Goal: Transaction & Acquisition: Subscribe to service/newsletter

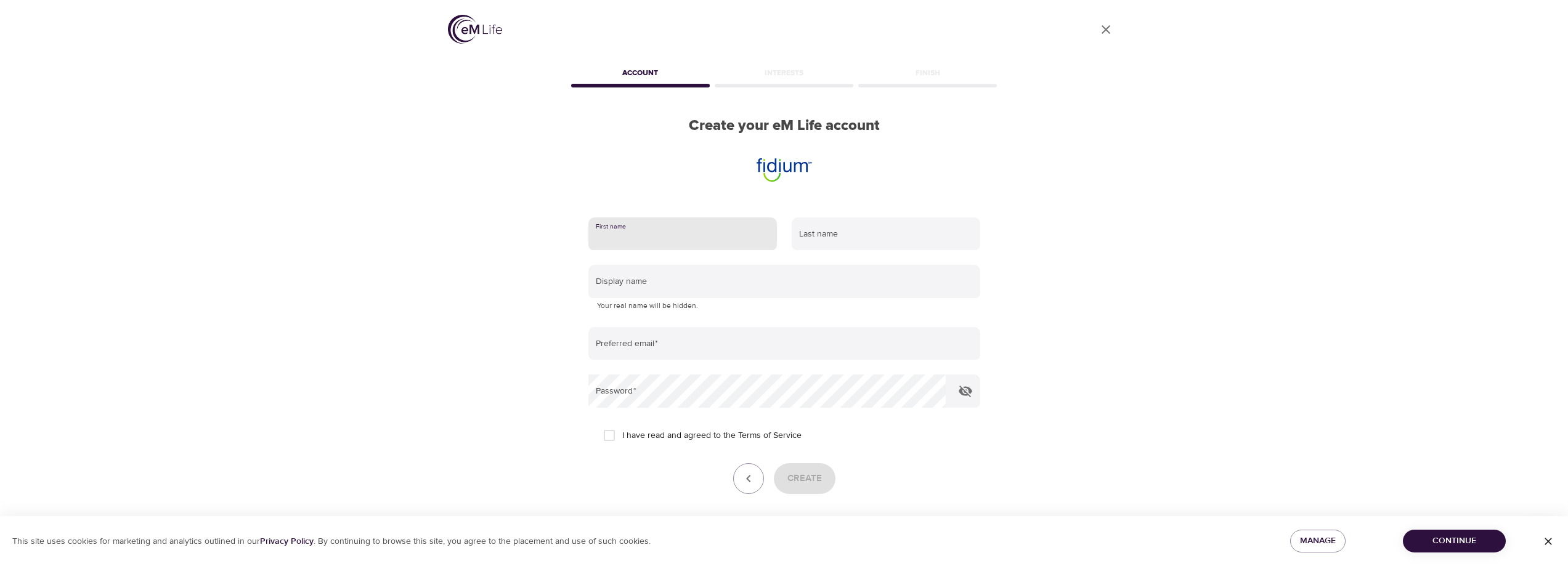
click at [640, 224] on input "text" at bounding box center [683, 234] width 189 height 33
type input "[PERSON_NAME]"
click at [688, 280] on input "text" at bounding box center [784, 281] width 392 height 33
type input "Mart"
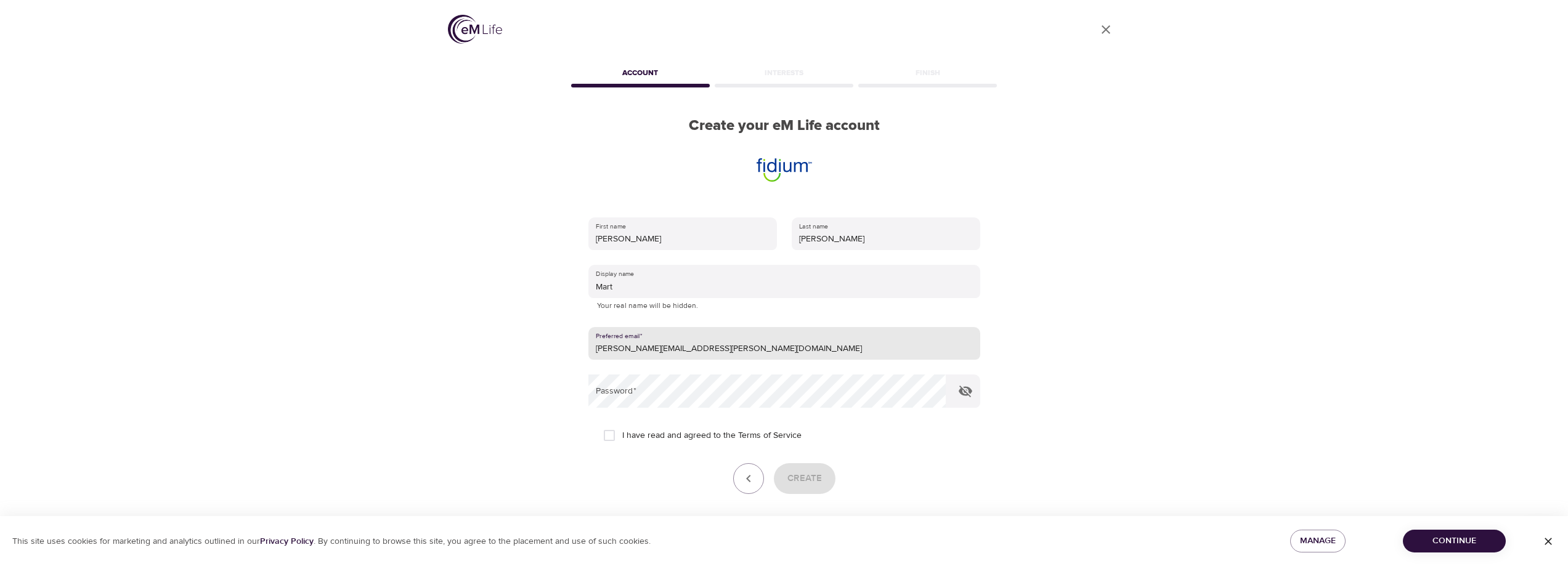
type input "[PERSON_NAME][EMAIL_ADDRESS][PERSON_NAME][DOMAIN_NAME]"
click at [607, 437] on input "I have read and agreed to the Terms of Service" at bounding box center [610, 436] width 26 height 26
checkbox input "true"
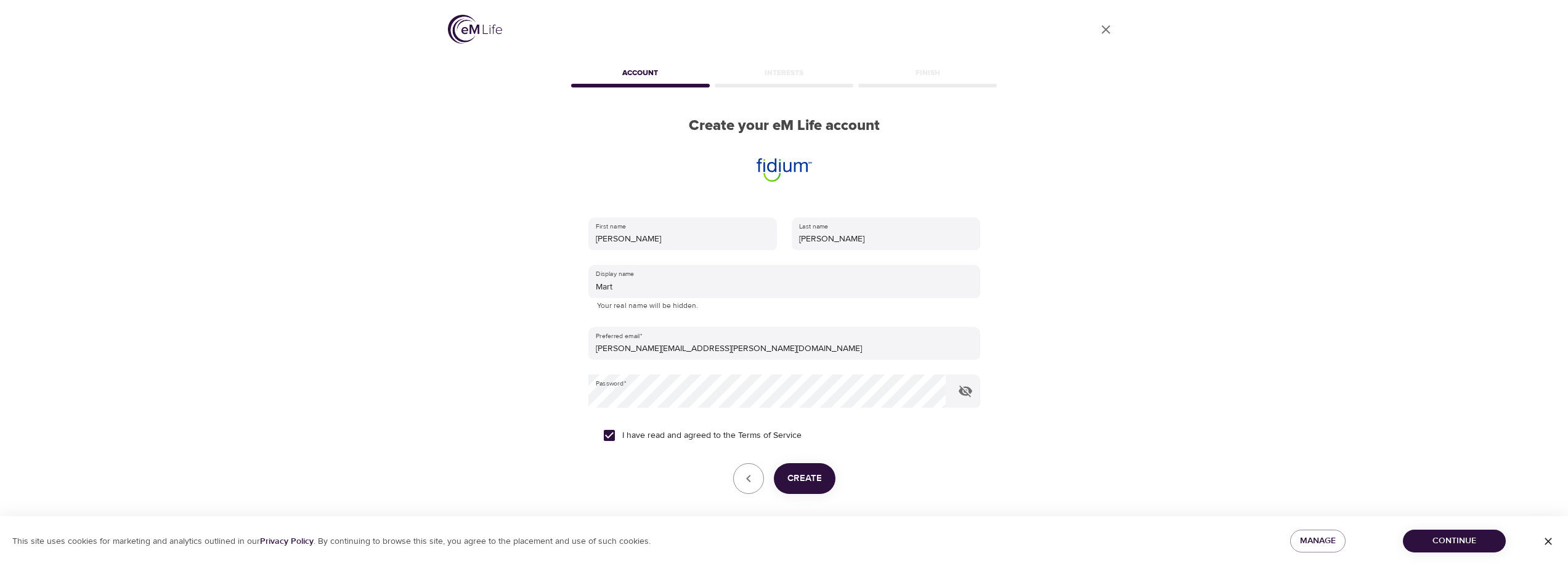
click at [791, 474] on span "Create" at bounding box center [804, 478] width 35 height 16
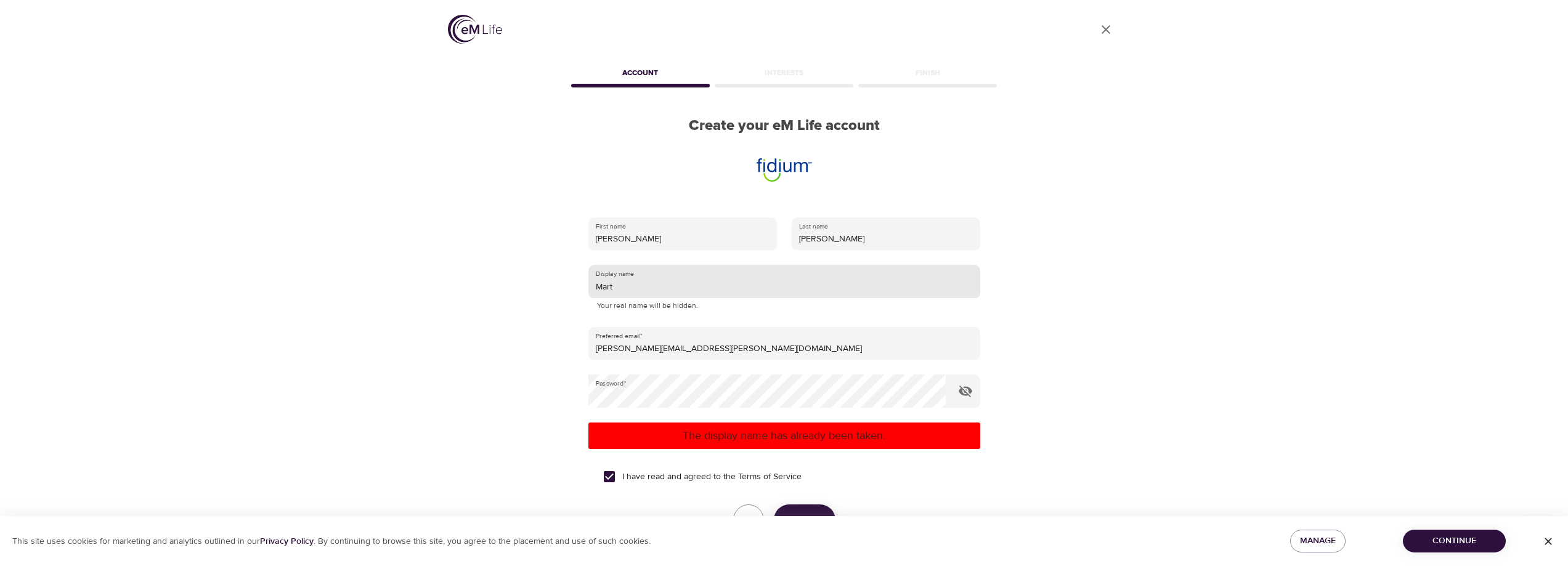
click at [646, 278] on input "Mart" at bounding box center [784, 281] width 392 height 33
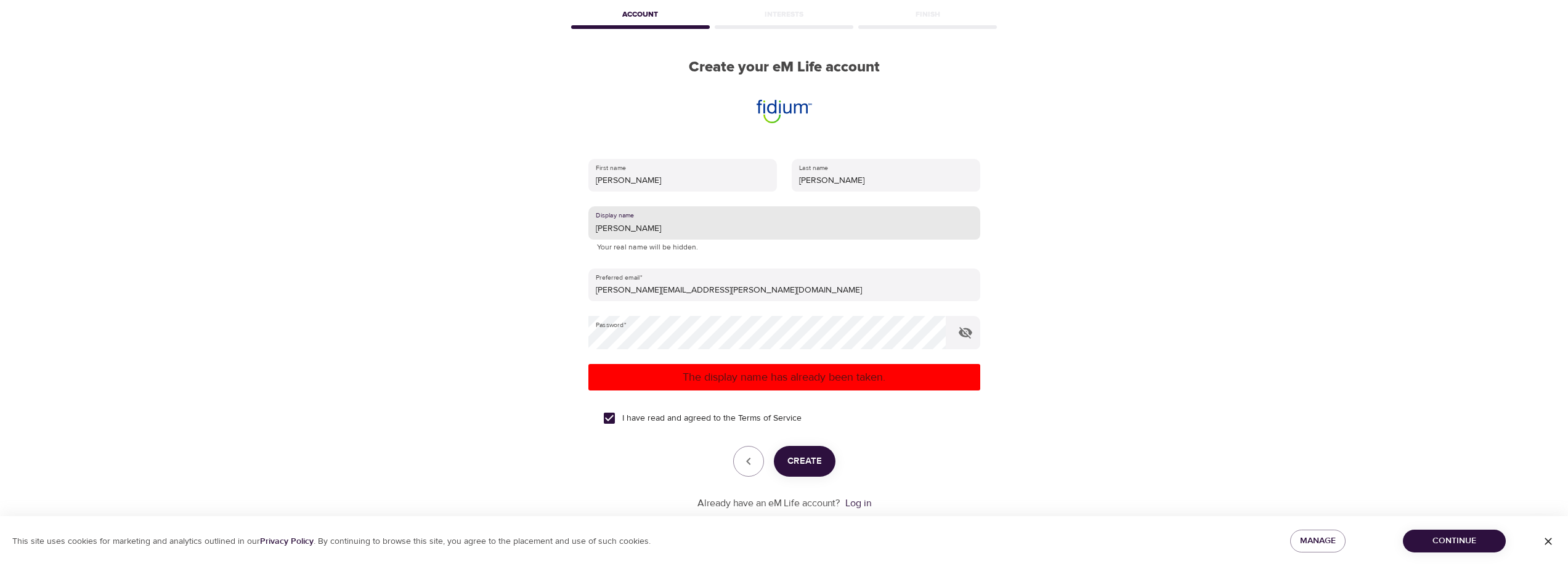
scroll to position [62, 0]
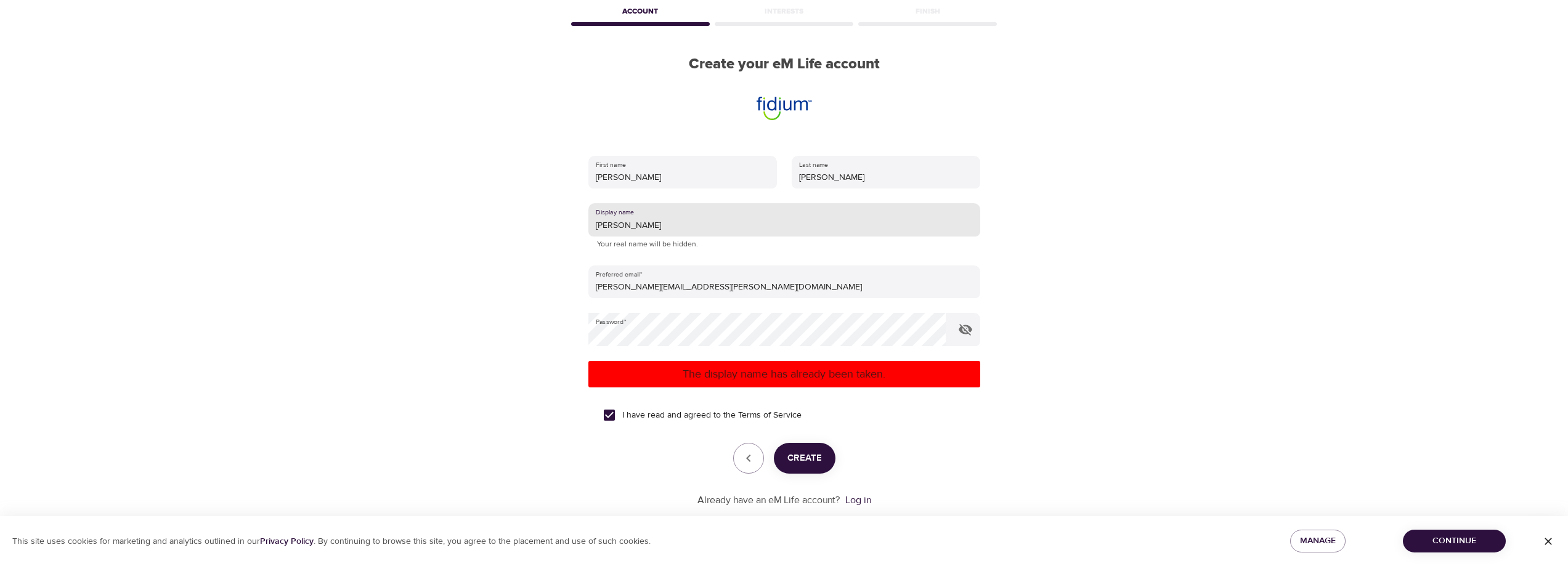
click at [816, 465] on span "Create" at bounding box center [804, 459] width 35 height 16
click at [629, 220] on input "[PERSON_NAME]" at bounding box center [784, 219] width 392 height 33
type input "Martyjmyers"
click at [805, 465] on span "Create" at bounding box center [804, 459] width 35 height 16
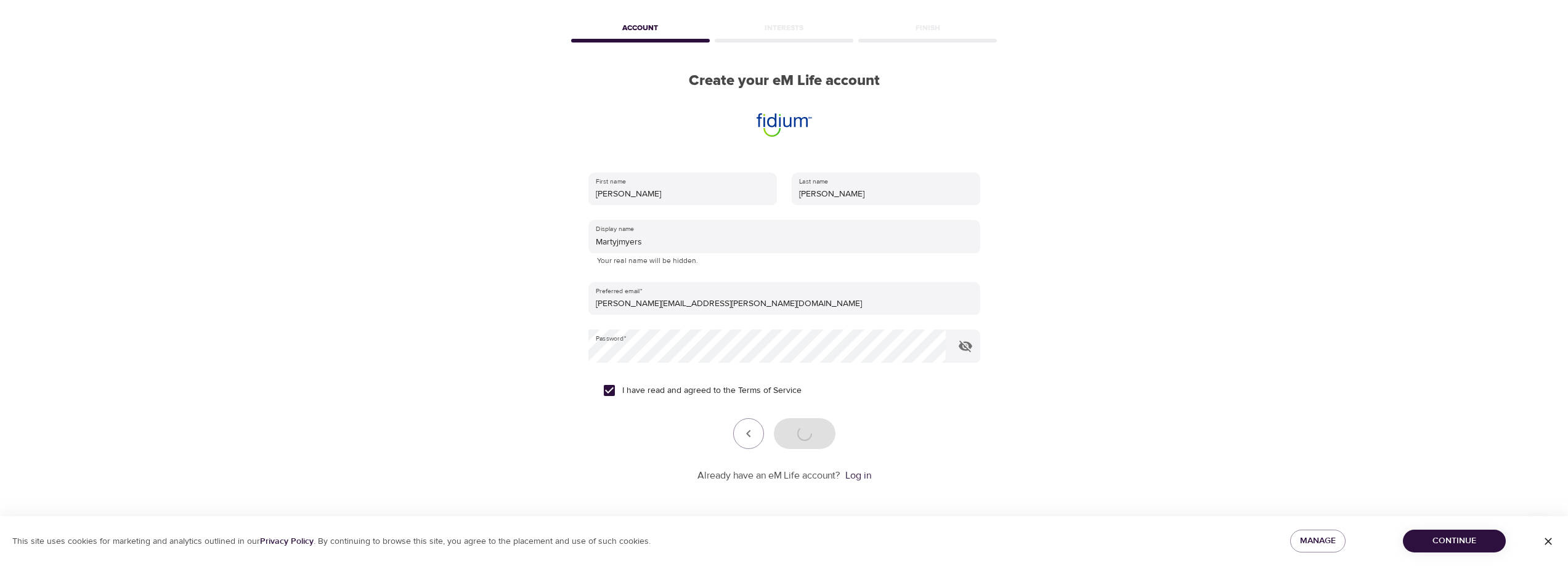
scroll to position [45, 0]
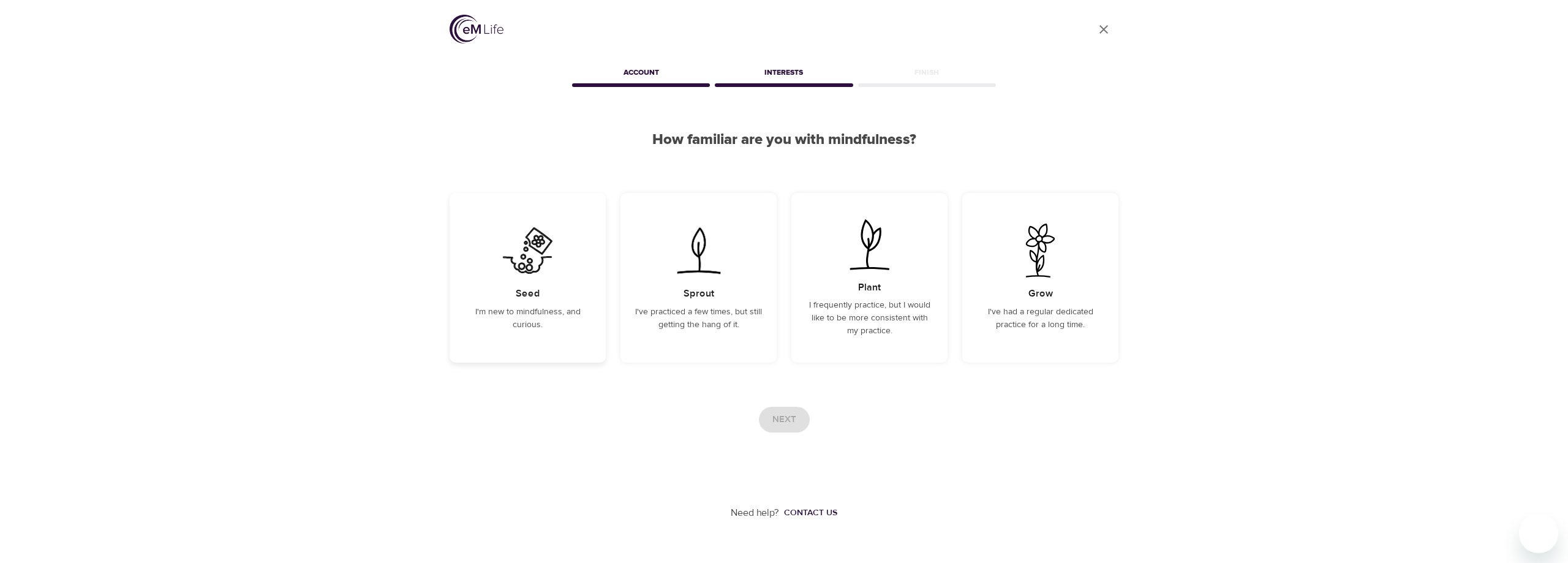
click at [545, 270] on img at bounding box center [528, 250] width 62 height 54
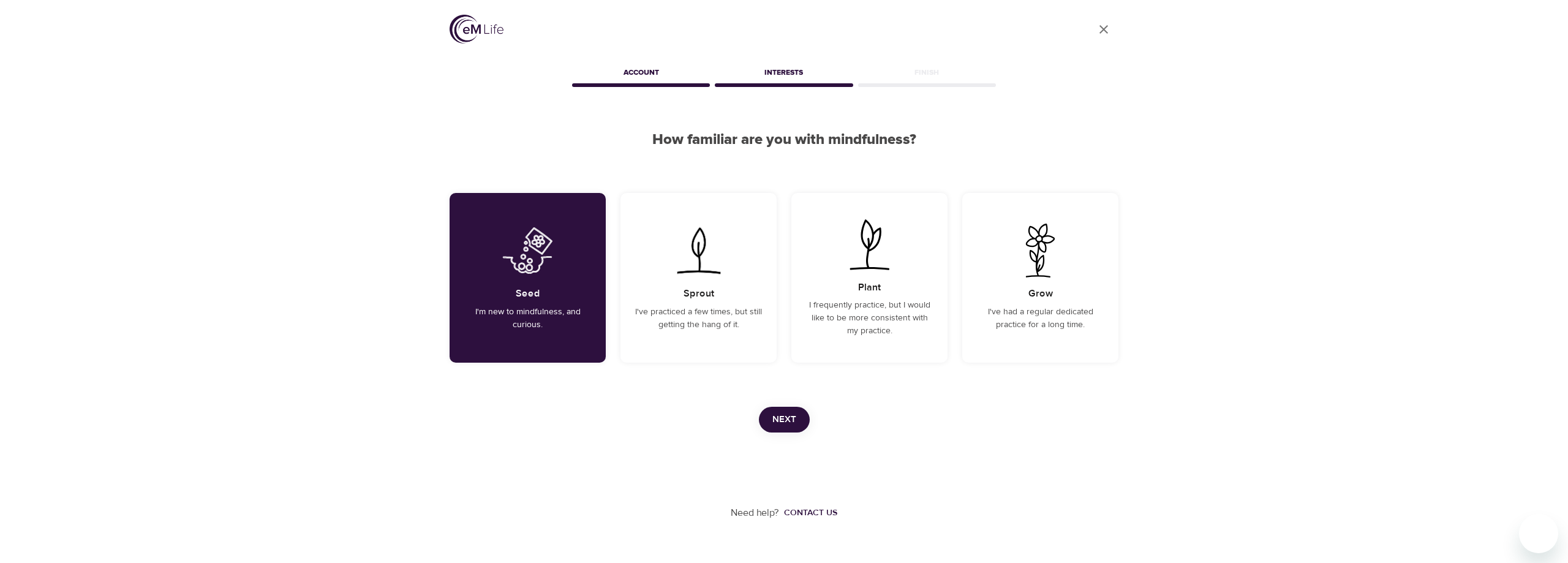
click at [776, 421] on span "Next" at bounding box center [784, 420] width 24 height 16
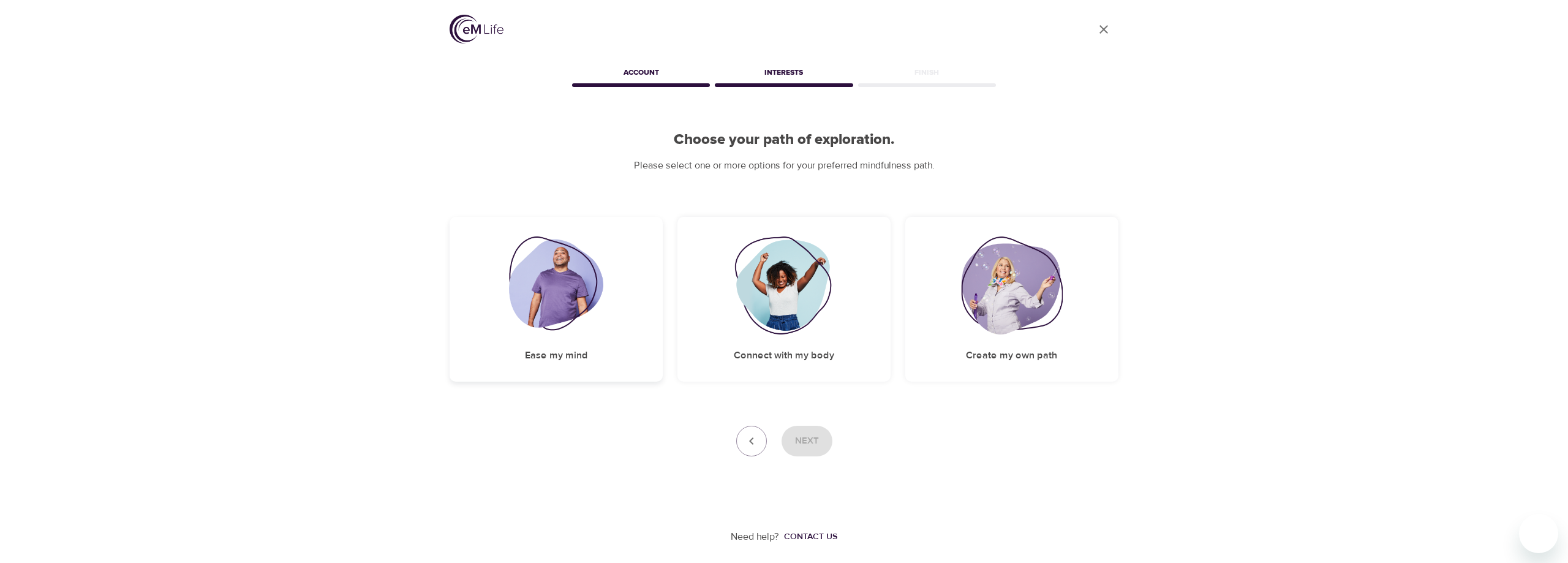
click at [561, 301] on img at bounding box center [557, 285] width 95 height 98
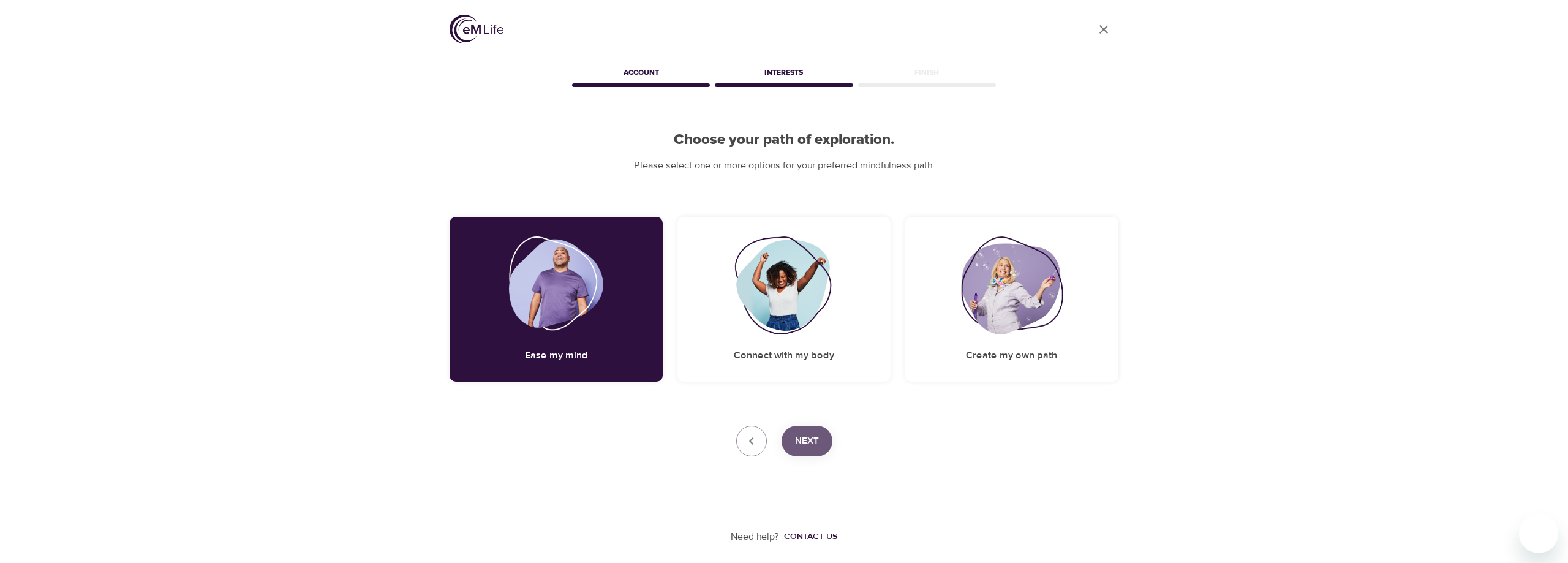
click at [798, 439] on span "Next" at bounding box center [807, 441] width 24 height 16
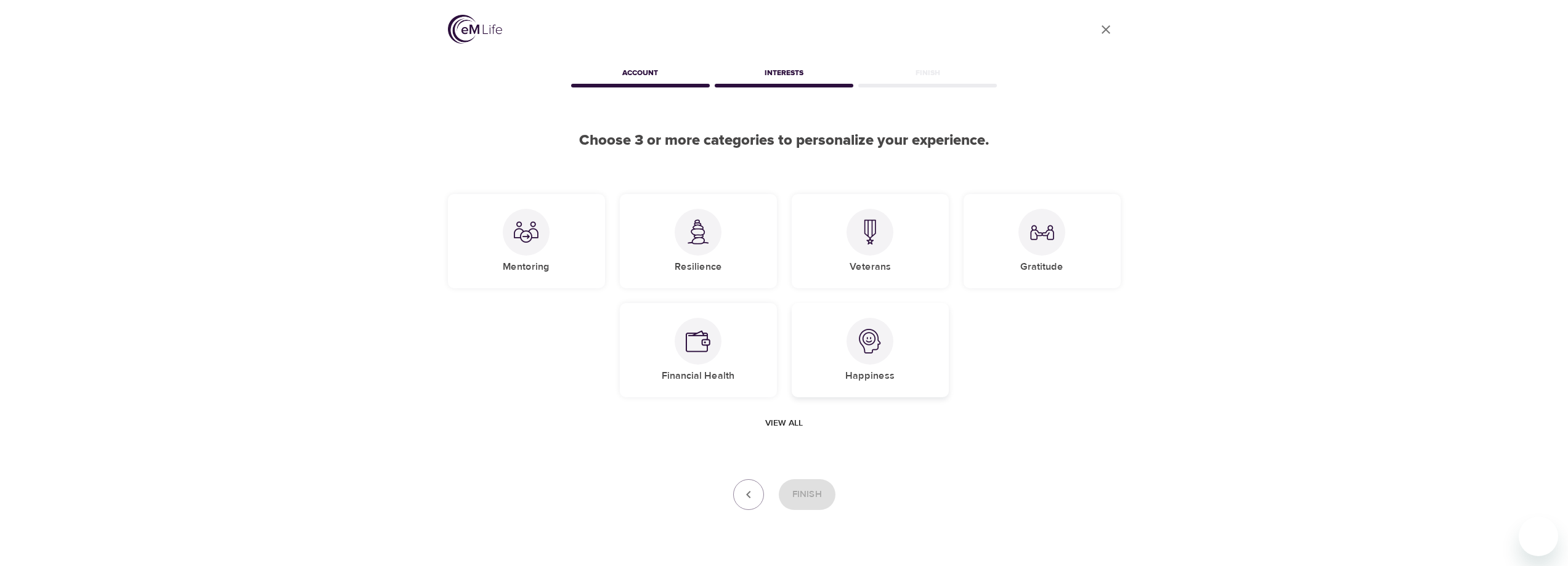
click at [869, 344] on img at bounding box center [870, 341] width 25 height 25
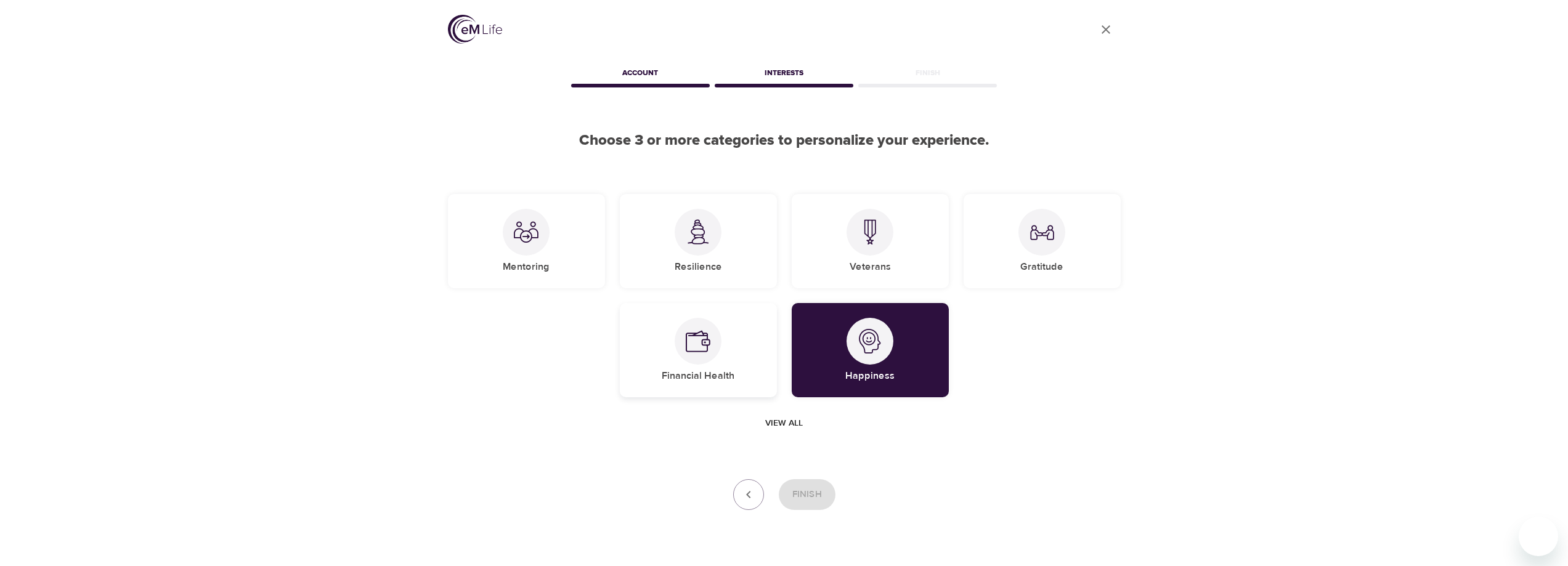
click at [706, 343] on img at bounding box center [698, 341] width 25 height 25
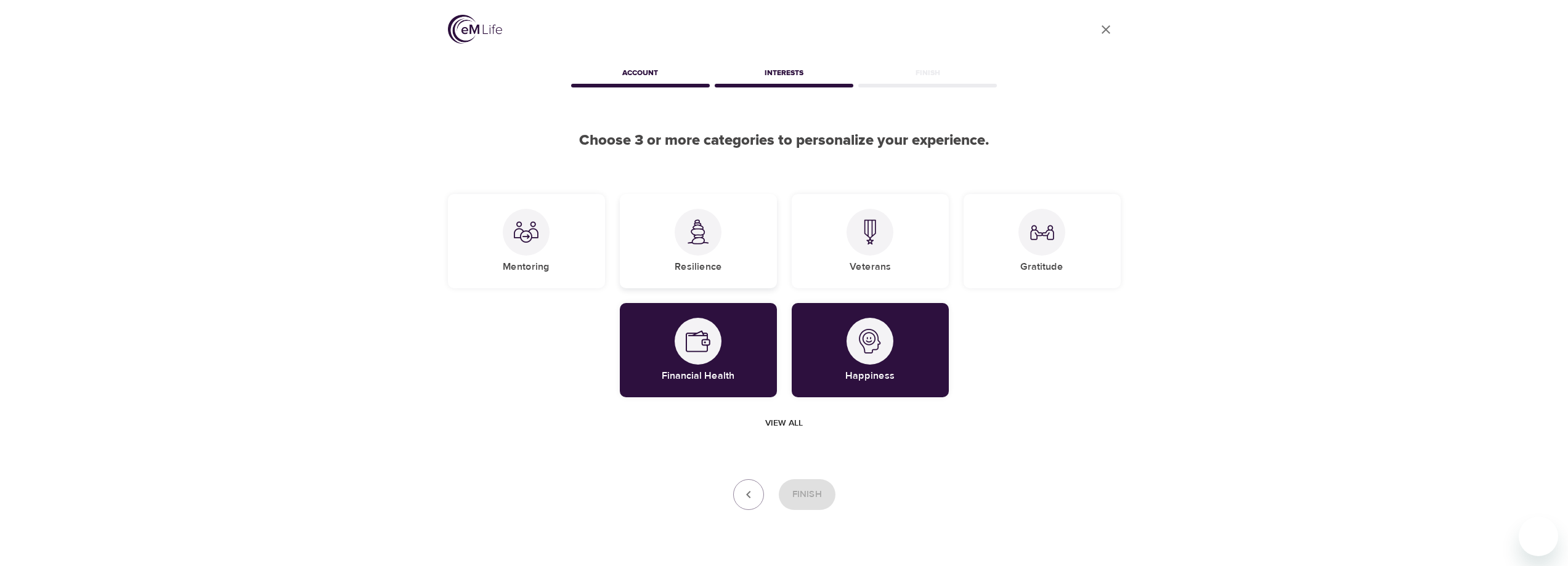
click at [714, 234] on div at bounding box center [698, 232] width 47 height 47
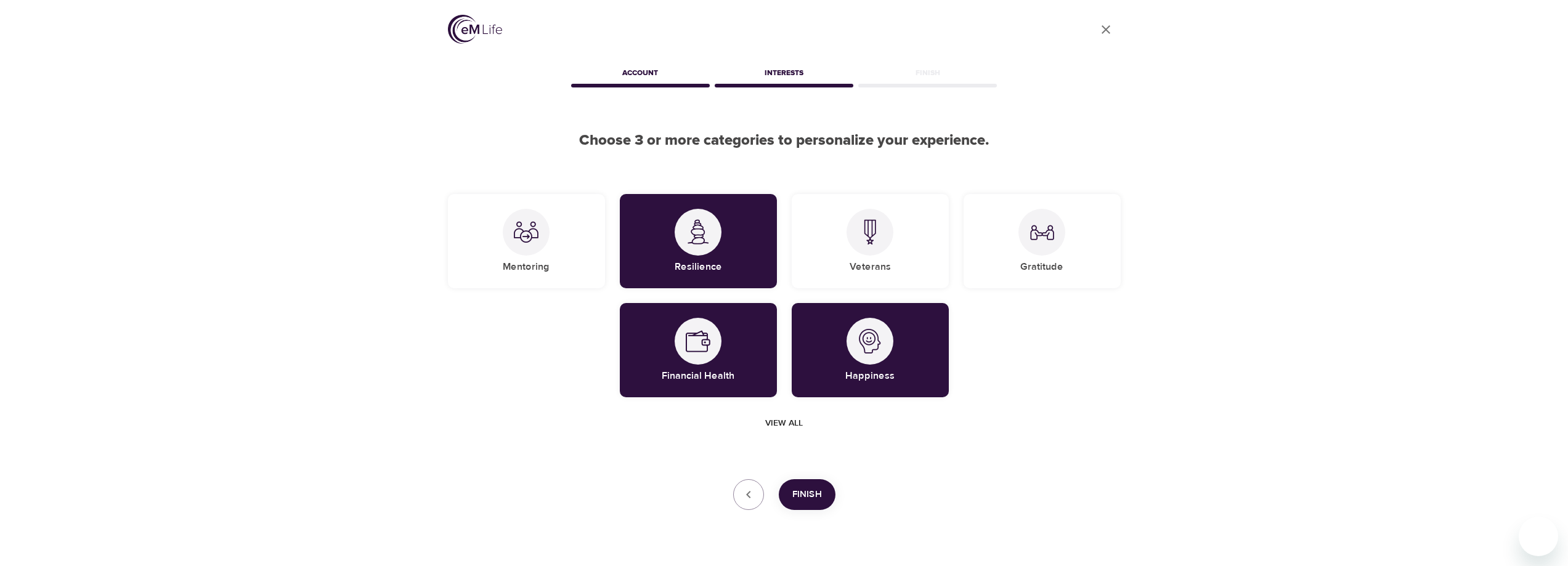
click at [803, 491] on span "Finish" at bounding box center [807, 495] width 30 height 16
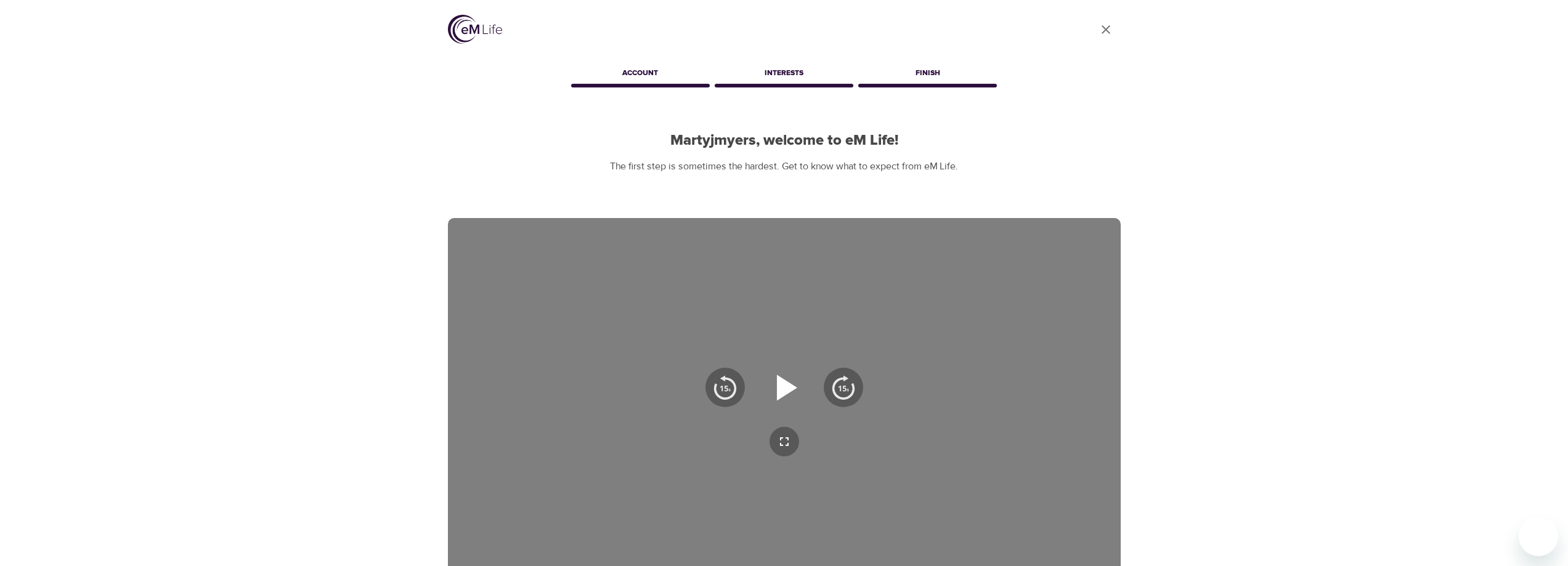
click at [782, 394] on icon "button" at bounding box center [786, 388] width 20 height 26
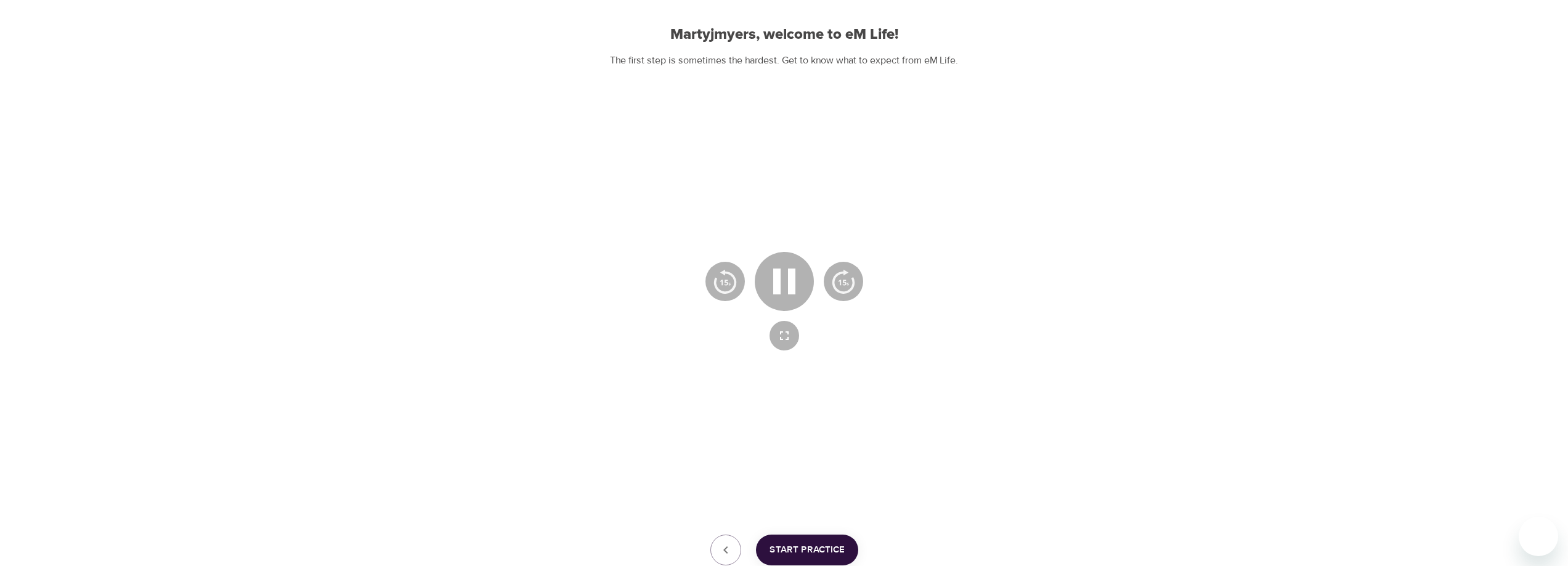
scroll to position [123, 0]
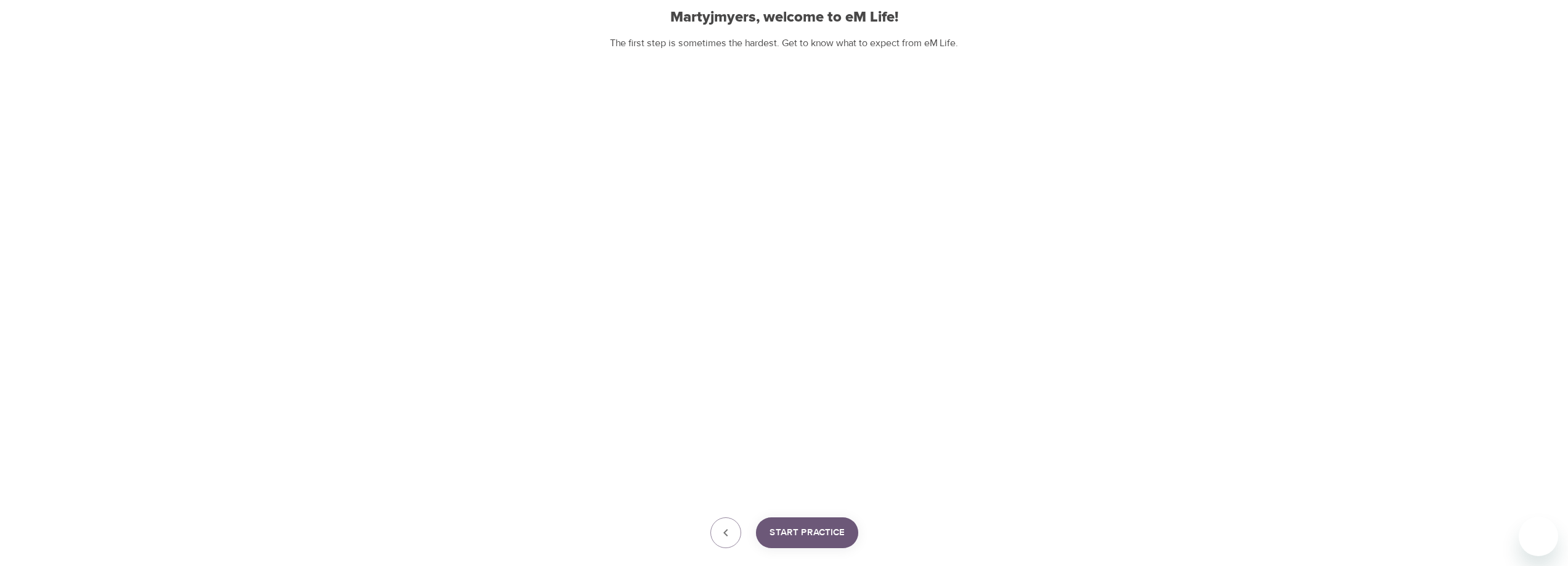
click at [801, 535] on span "Start Practice" at bounding box center [807, 533] width 76 height 16
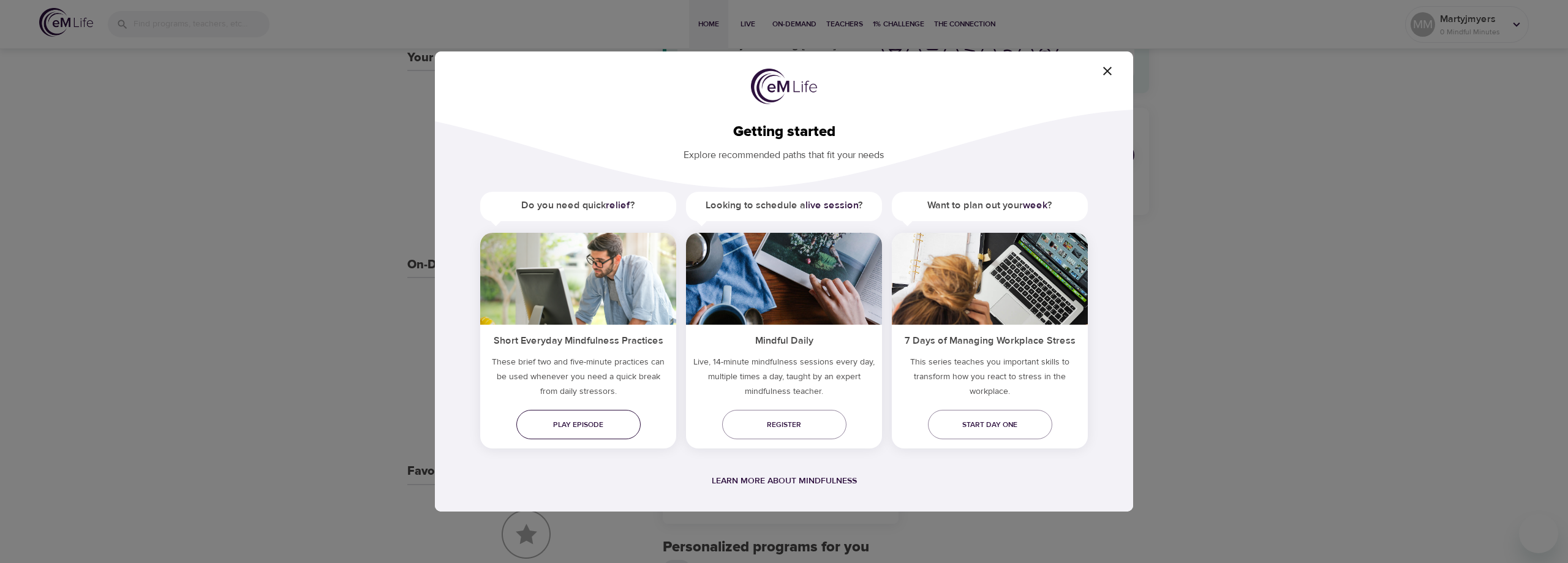
click at [593, 425] on span "Play episode" at bounding box center [578, 424] width 105 height 13
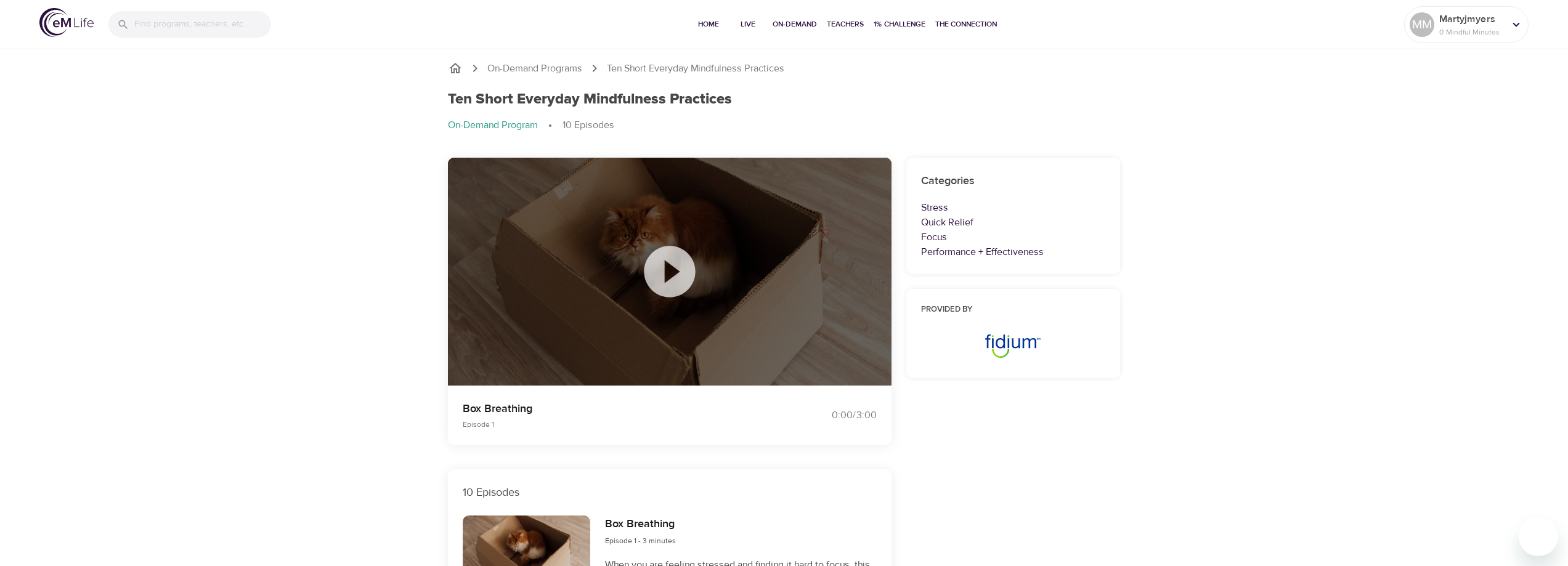
click at [677, 271] on icon at bounding box center [670, 272] width 62 height 62
click at [687, 292] on span "Play Next Episode" at bounding box center [669, 291] width 83 height 15
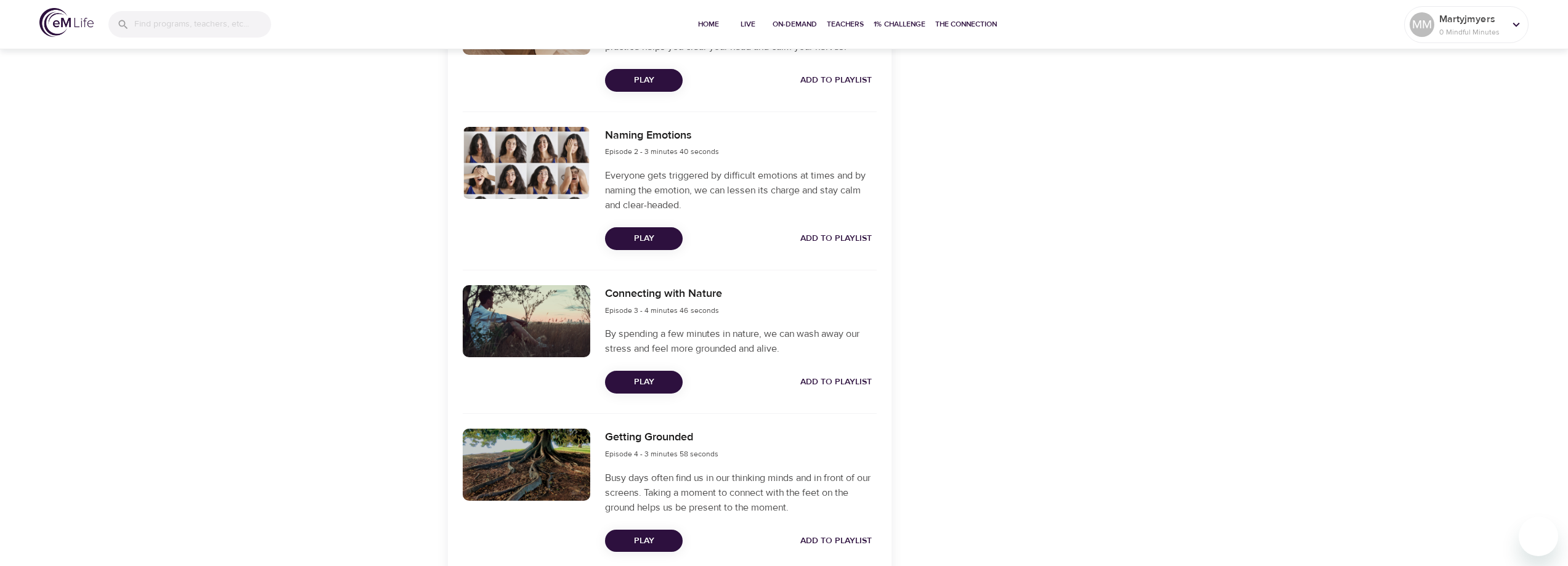
scroll to position [555, 0]
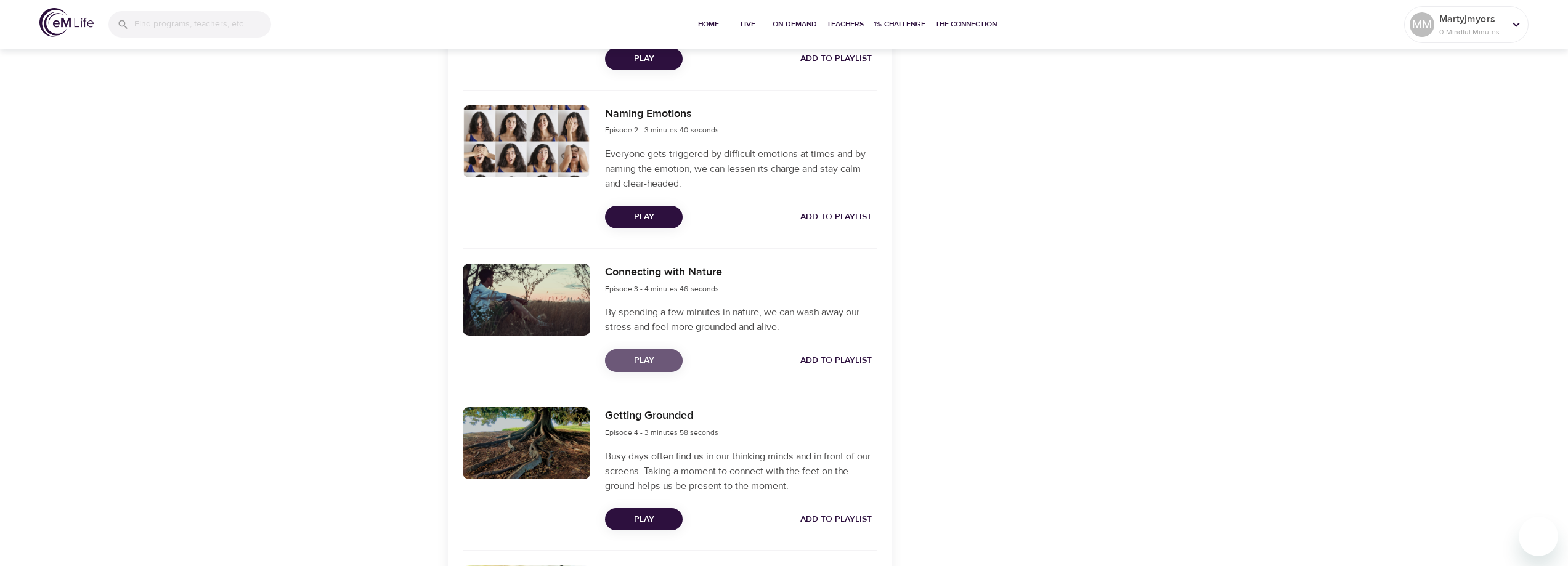
click at [656, 363] on span "Play" at bounding box center [643, 360] width 58 height 15
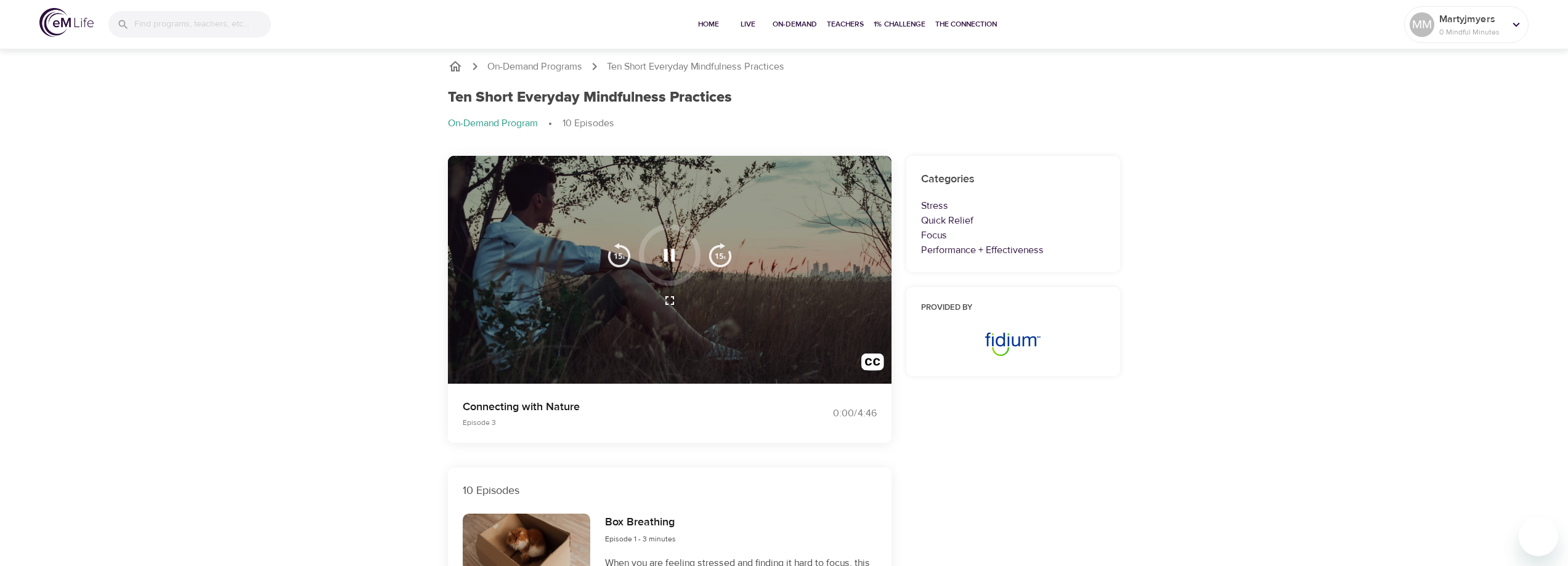
scroll to position [0, 0]
